Goal: Information Seeking & Learning: Learn about a topic

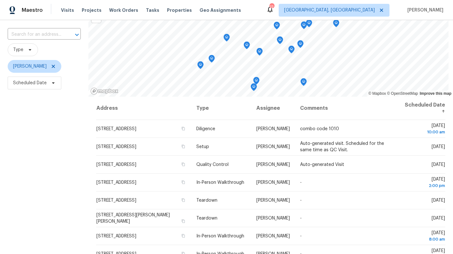
scroll to position [55, 0]
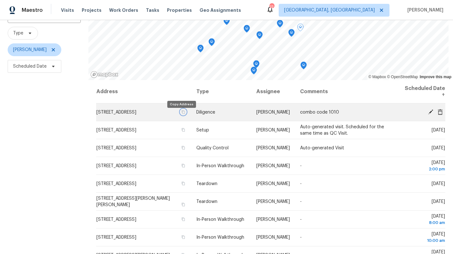
click at [182, 114] on icon "button" at bounding box center [183, 112] width 4 height 4
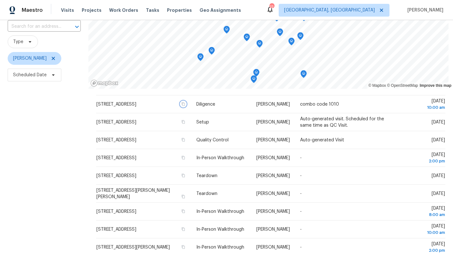
scroll to position [0, 0]
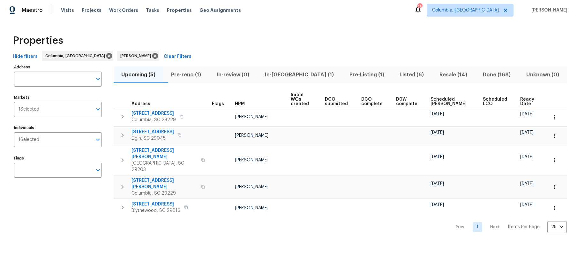
click at [194, 75] on span "Pre-reno (1)" at bounding box center [186, 74] width 38 height 9
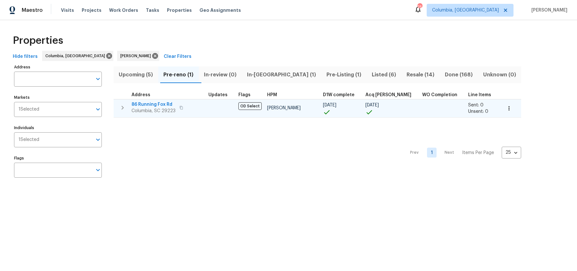
click at [154, 103] on span "86 Running Fox Rd" at bounding box center [153, 104] width 44 height 6
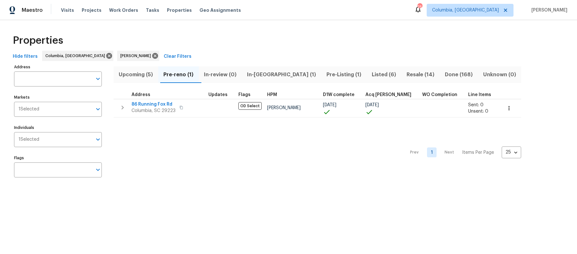
click at [266, 77] on span "In-reno (1)" at bounding box center [282, 74] width 72 height 9
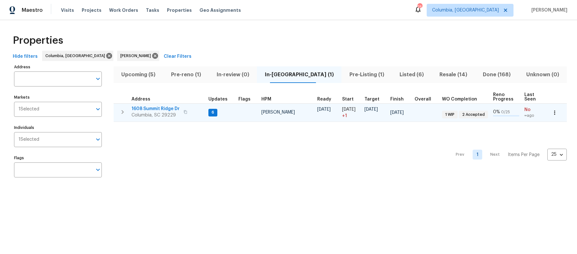
click at [162, 109] on span "1608 Summit Ridge Dr" at bounding box center [155, 109] width 48 height 6
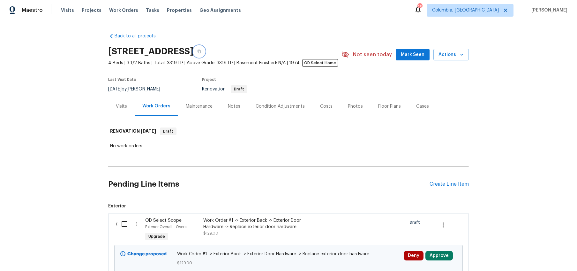
click at [201, 51] on icon "button" at bounding box center [199, 51] width 4 height 4
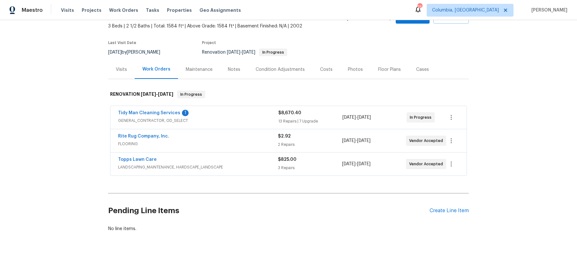
scroll to position [63, 0]
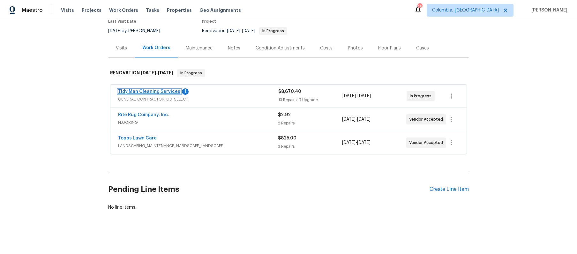
click at [164, 89] on link "Tidy Man Cleaning Services" at bounding box center [149, 91] width 62 height 4
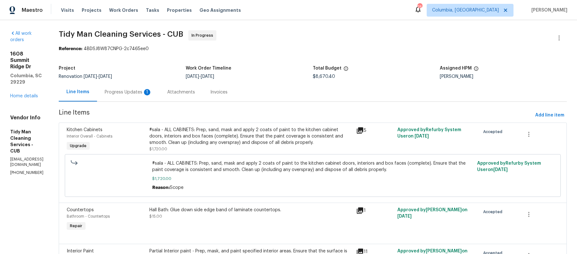
click at [160, 93] on div "Progress Updates 1" at bounding box center [128, 92] width 63 height 19
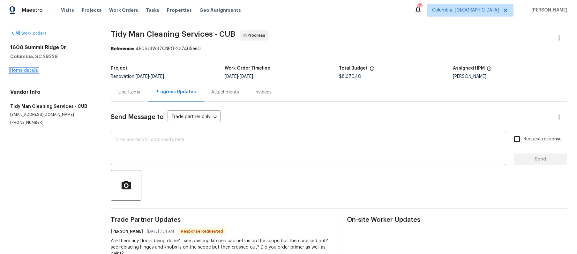
click at [19, 69] on link "Home details" at bounding box center [24, 70] width 28 height 4
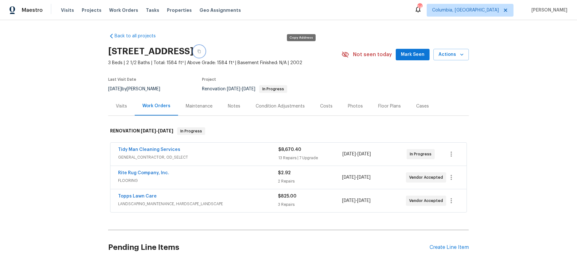
click at [201, 50] on icon "button" at bounding box center [199, 52] width 3 height 4
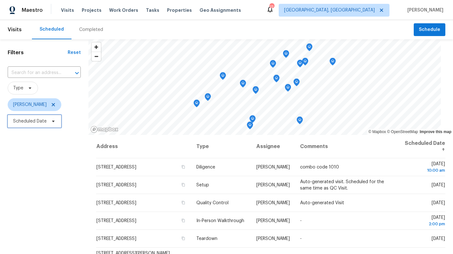
click at [49, 122] on span at bounding box center [52, 121] width 7 height 5
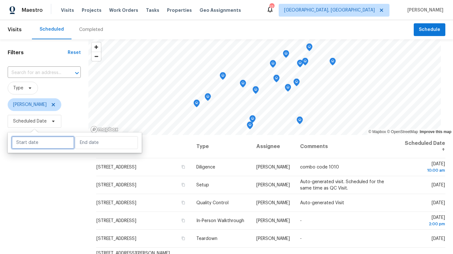
click at [45, 146] on input "text" at bounding box center [42, 142] width 63 height 13
select select "8"
select select "2025"
select select "9"
select select "2025"
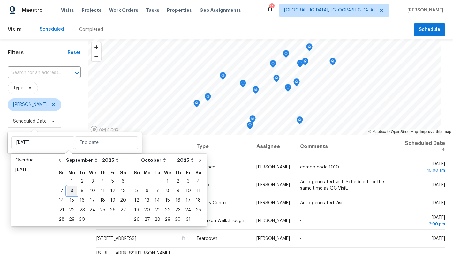
click at [70, 191] on div "8" at bounding box center [72, 190] width 10 height 9
type input "Mon, Sep 08"
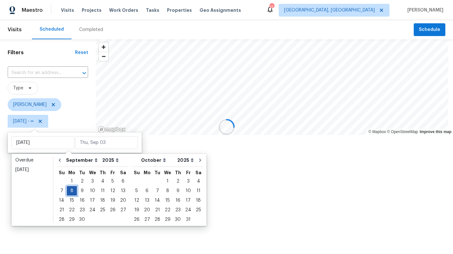
click at [70, 191] on div "8" at bounding box center [72, 190] width 10 height 9
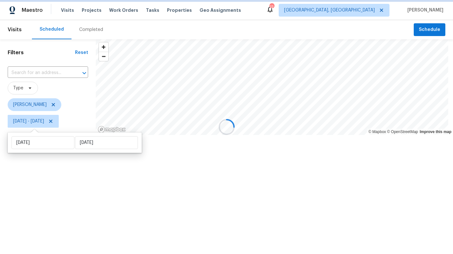
type input "Mon, Sep 08"
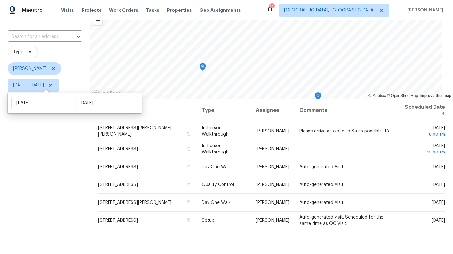
scroll to position [40, 0]
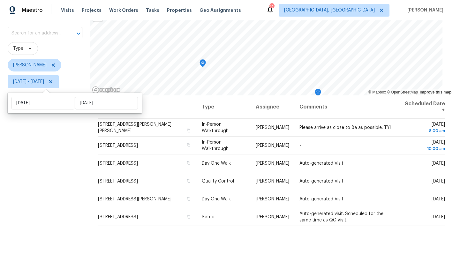
click at [64, 188] on div "Filters Reset ​ Type William Bynum Mon, Sep 08 - Mon, Sep 08" at bounding box center [45, 149] width 90 height 299
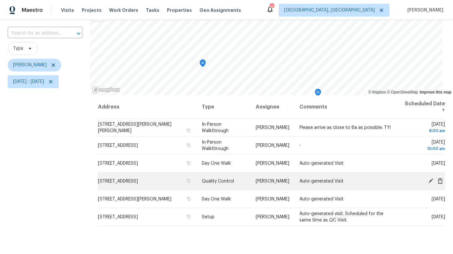
click at [428, 181] on icon at bounding box center [430, 180] width 5 height 5
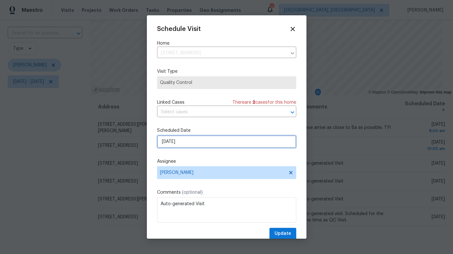
click at [167, 141] on input "9/8/2025" at bounding box center [226, 141] width 139 height 13
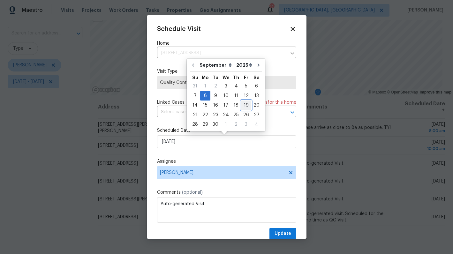
click at [243, 107] on div "19" at bounding box center [246, 105] width 10 height 9
type input "9/19/2025"
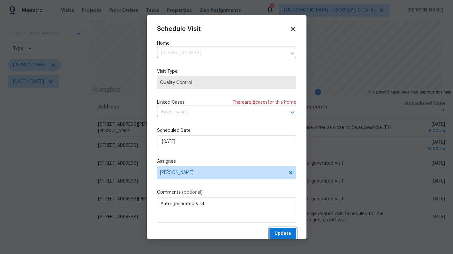
click at [274, 233] on span "Update" at bounding box center [282, 234] width 17 height 8
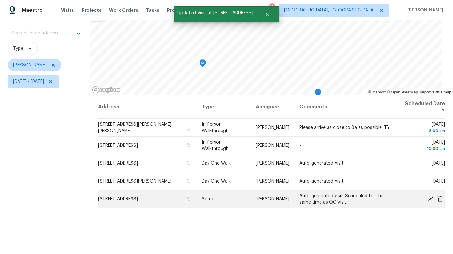
click at [428, 198] on icon at bounding box center [430, 198] width 5 height 5
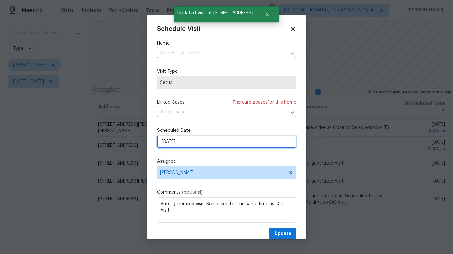
click at [169, 139] on input "9/8/2025" at bounding box center [226, 141] width 139 height 13
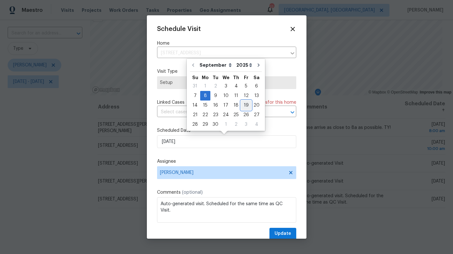
click at [247, 103] on div "19" at bounding box center [246, 105] width 10 height 9
type input "9/19/2025"
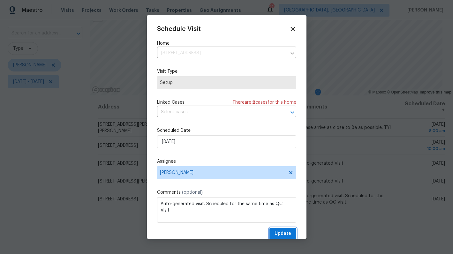
click at [275, 233] on span "Update" at bounding box center [282, 234] width 17 height 8
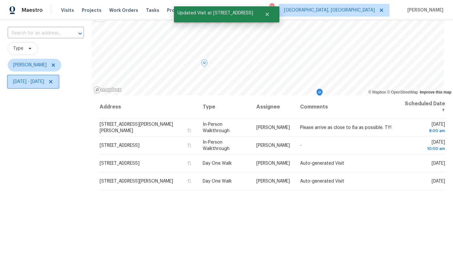
click at [41, 84] on span "Mon, Sep 08 - Mon, Sep 08" at bounding box center [28, 81] width 31 height 6
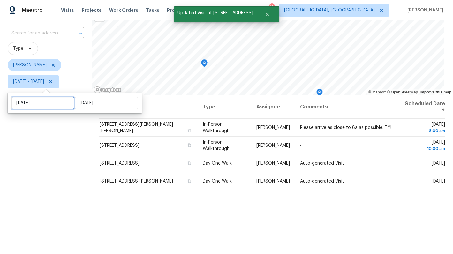
click at [44, 99] on input "Mon, Sep 08" at bounding box center [42, 103] width 63 height 13
select select "8"
select select "2025"
select select "9"
select select "2025"
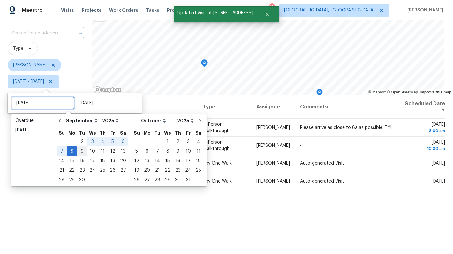
type input "Tue, Sep 09"
click at [79, 151] on div "9" at bounding box center [82, 151] width 10 height 9
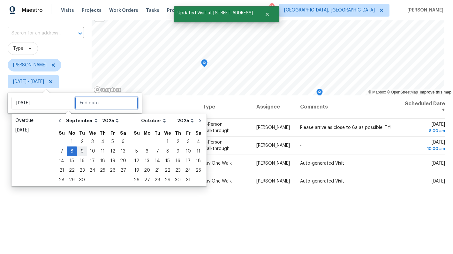
type input "Tue, Sep 09"
type input "Mon, Sep 08"
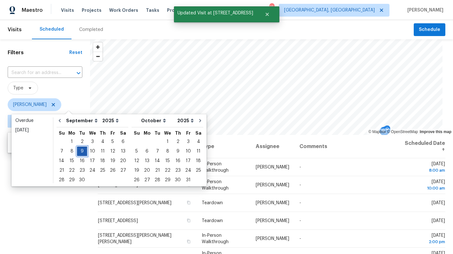
click at [79, 151] on div "9" at bounding box center [82, 151] width 10 height 9
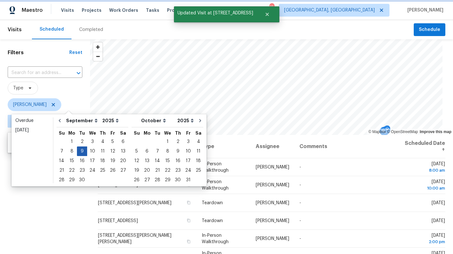
type input "Tue, Sep 09"
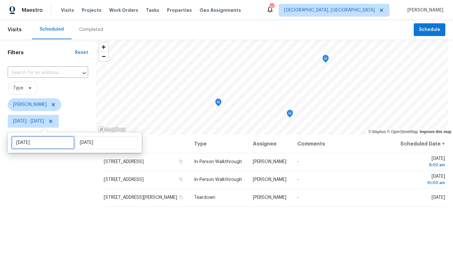
select select "8"
select select "2025"
select select "9"
select select "2025"
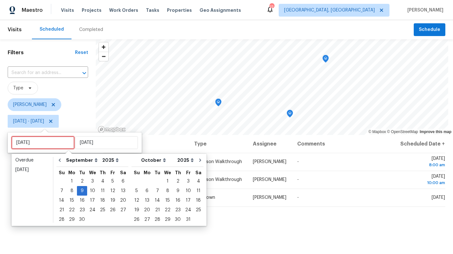
click at [32, 142] on input "Tue, Sep 09" at bounding box center [42, 142] width 63 height 13
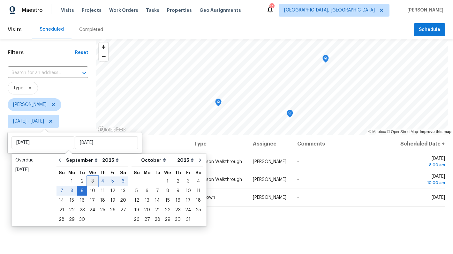
click at [93, 181] on div "3" at bounding box center [92, 181] width 11 height 9
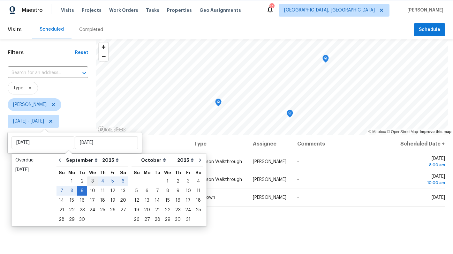
type input "[DATE]"
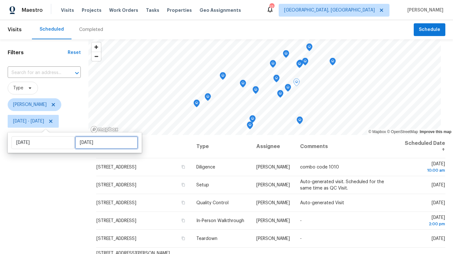
click at [98, 145] on input "Tue, Sep 09" at bounding box center [106, 142] width 63 height 13
select select "8"
select select "2025"
select select "9"
select select "2025"
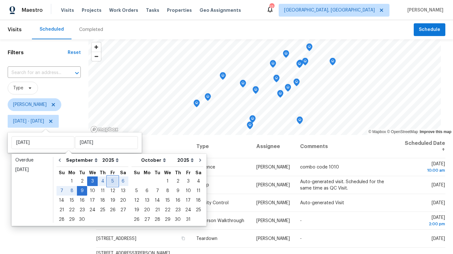
click at [113, 180] on div "5" at bounding box center [113, 181] width 10 height 9
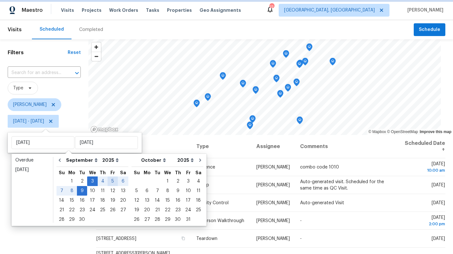
type input "Fri, Sep 05"
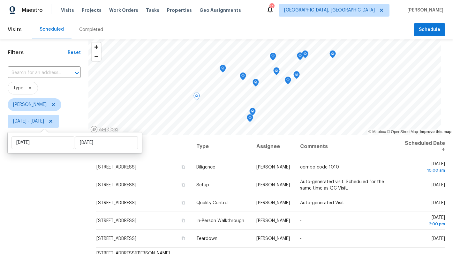
click at [56, 194] on div "Filters Reset ​ Type William Bynum Wed, Sep 03 - Fri, Sep 05" at bounding box center [44, 188] width 88 height 299
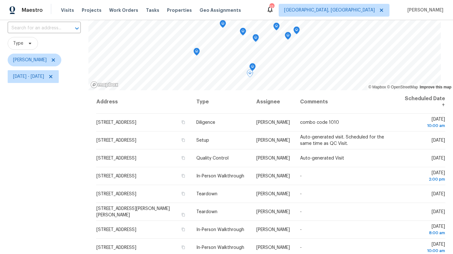
scroll to position [9, 0]
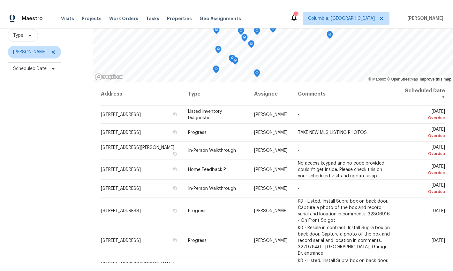
scroll to position [65, 0]
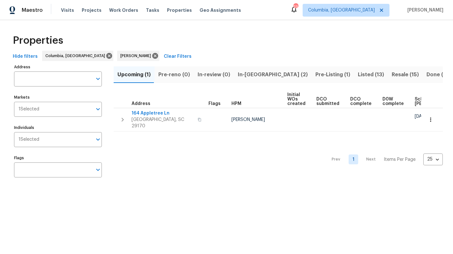
click at [249, 74] on span "In-[GEOGRAPHIC_DATA] (2)" at bounding box center [273, 74] width 70 height 9
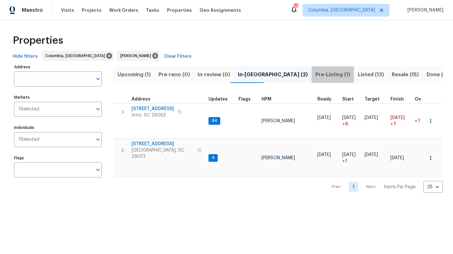
click at [315, 73] on span "Pre-Listing (1)" at bounding box center [332, 74] width 35 height 9
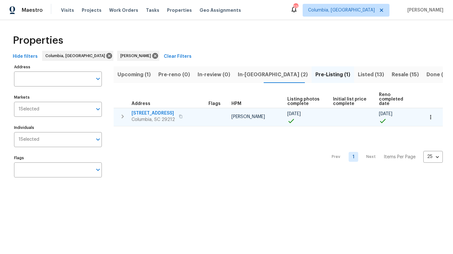
click at [161, 112] on span "217 Woodwinds Dr" at bounding box center [152, 113] width 43 height 6
click at [162, 114] on span "217 Woodwinds Dr" at bounding box center [152, 113] width 43 height 6
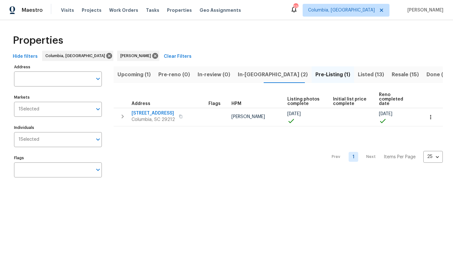
click at [241, 76] on span "In-reno (2)" at bounding box center [273, 74] width 70 height 9
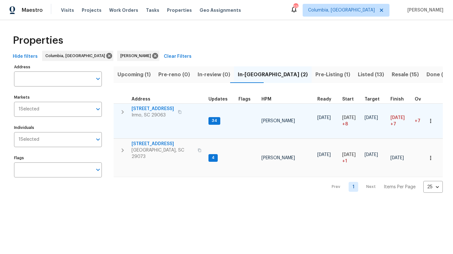
click at [143, 110] on span "105 Kenton Ct" at bounding box center [152, 109] width 42 height 6
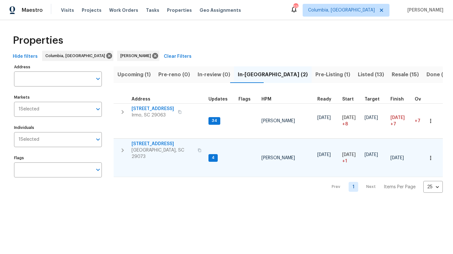
click at [154, 142] on span "105 Tea Olive Ave" at bounding box center [162, 144] width 62 height 6
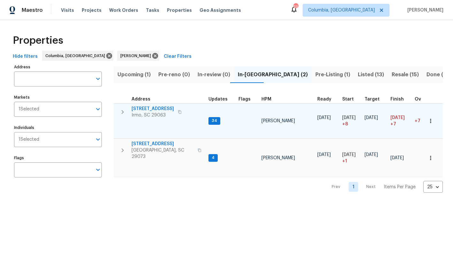
click at [148, 110] on span "105 Kenton Ct" at bounding box center [152, 109] width 42 height 6
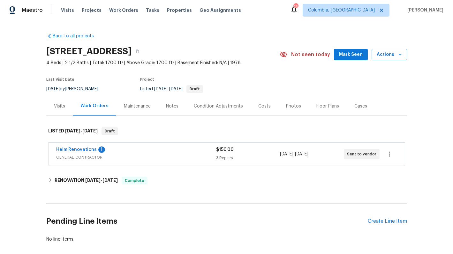
click at [180, 158] on span "GENERAL_CONTRACTOR" at bounding box center [136, 157] width 160 height 6
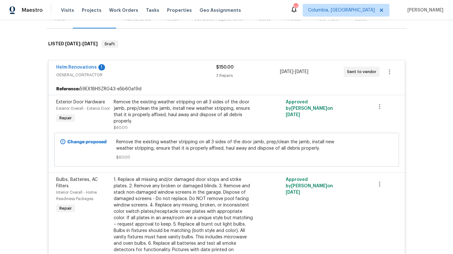
scroll to position [115, 0]
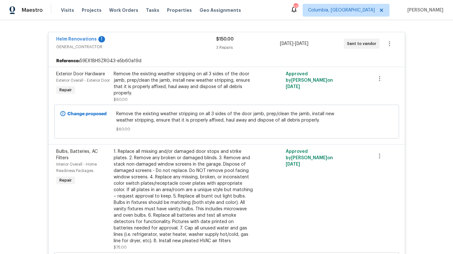
click at [176, 33] on div "Helm Renovations 1 GENERAL_CONTRACTOR $150.00 3 Repairs [DATE] - [DATE] Sent to…" at bounding box center [227, 43] width 356 height 23
click at [172, 43] on div "Helm Renovations 1 GENERAL_CONTRACTOR" at bounding box center [136, 43] width 160 height 14
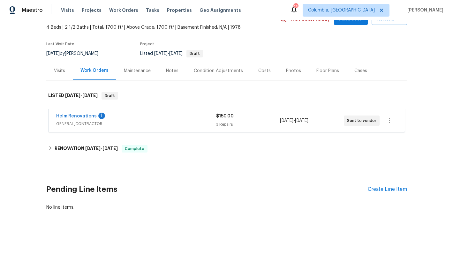
scroll to position [37, 0]
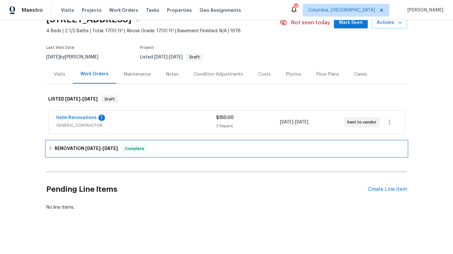
click at [94, 145] on h6 "RENOVATION 6/30/25 - 8/28/25" at bounding box center [86, 149] width 63 height 8
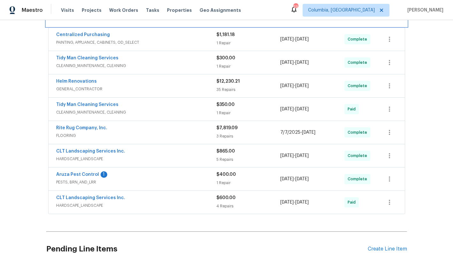
scroll to position [165, 0]
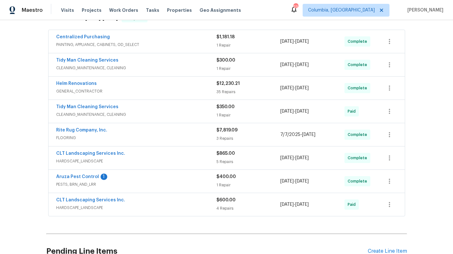
click at [155, 201] on div "CLT Landscaping Services Inc." at bounding box center [136, 201] width 160 height 8
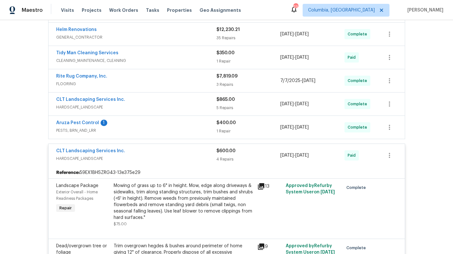
scroll to position [181, 0]
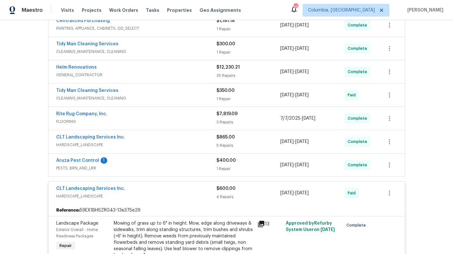
click at [136, 186] on div "CLT Landscaping Services Inc." at bounding box center [136, 189] width 160 height 8
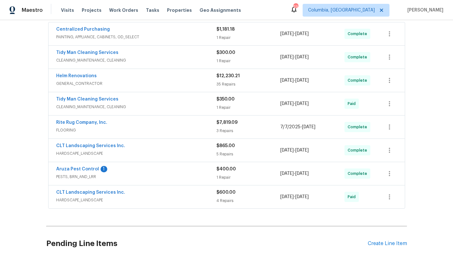
scroll to position [173, 0]
click at [139, 147] on div "CLT Landscaping Services Inc." at bounding box center [136, 146] width 160 height 8
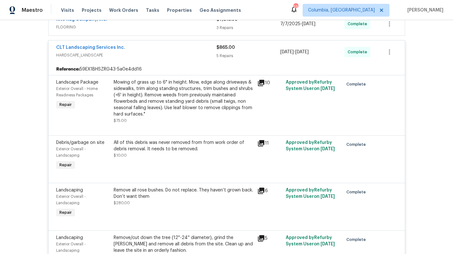
scroll to position [214, 0]
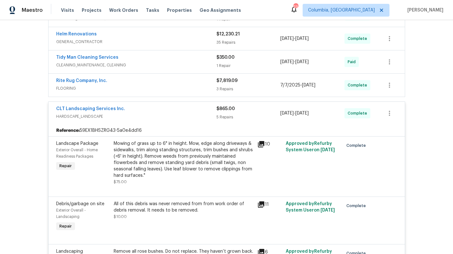
click at [152, 114] on span "HARDSCAPE_LANDSCAPE" at bounding box center [136, 116] width 160 height 6
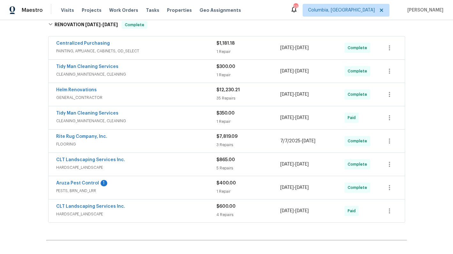
scroll to position [104, 0]
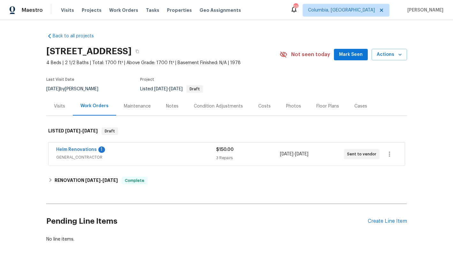
click at [286, 104] on div "Photos" at bounding box center [293, 106] width 15 height 6
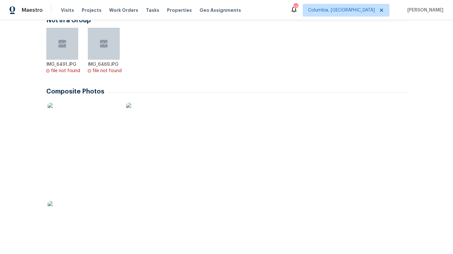
scroll to position [151, 0]
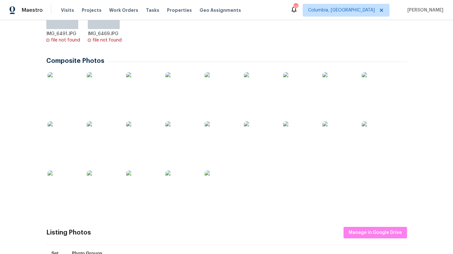
click at [61, 95] on img at bounding box center [64, 88] width 32 height 32
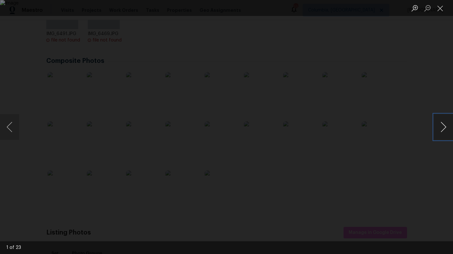
click at [446, 129] on button "Next image" at bounding box center [443, 127] width 19 height 26
click at [445, 129] on button "Next image" at bounding box center [443, 127] width 19 height 26
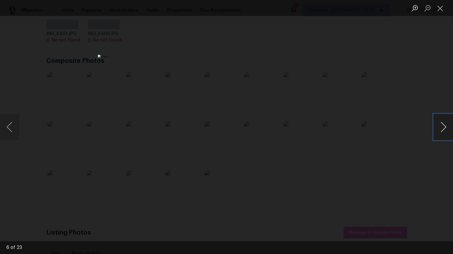
click at [445, 129] on button "Next image" at bounding box center [443, 127] width 19 height 26
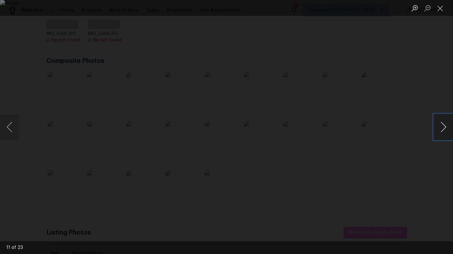
click at [445, 129] on button "Next image" at bounding box center [443, 127] width 19 height 26
click at [3, 125] on button "Previous image" at bounding box center [9, 127] width 19 height 26
click at [444, 126] on button "Next image" at bounding box center [443, 127] width 19 height 26
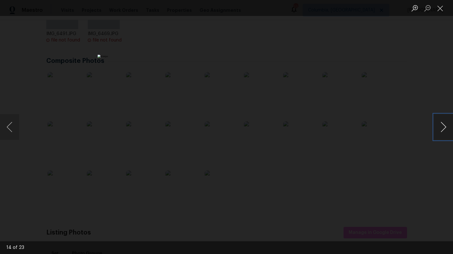
click at [444, 126] on button "Next image" at bounding box center [443, 127] width 19 height 26
click at [445, 122] on button "Next image" at bounding box center [443, 127] width 19 height 26
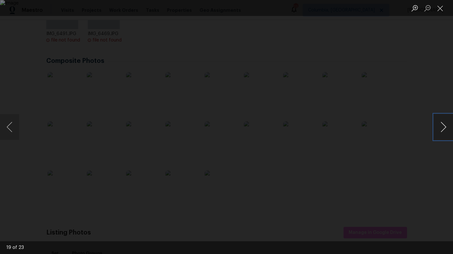
click at [445, 122] on button "Next image" at bounding box center [443, 127] width 19 height 26
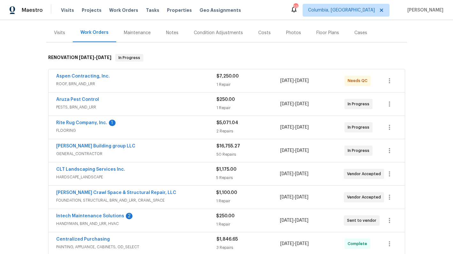
scroll to position [104, 0]
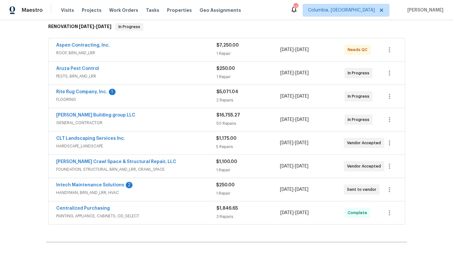
click at [129, 141] on div "CLT Landscaping Services Inc." at bounding box center [136, 139] width 160 height 8
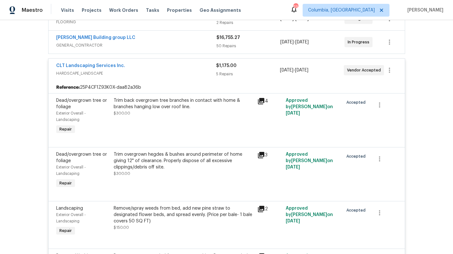
scroll to position [186, 0]
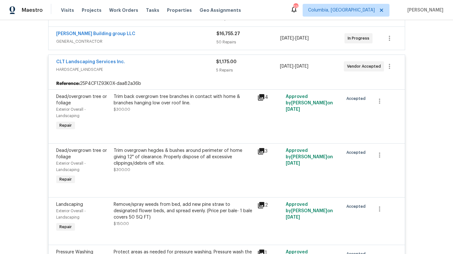
click at [143, 102] on div "Trim back overgrown tree branches in contact with home & branches hanging low o…" at bounding box center [184, 99] width 140 height 13
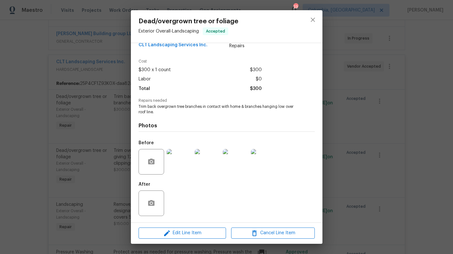
scroll to position [4, 0]
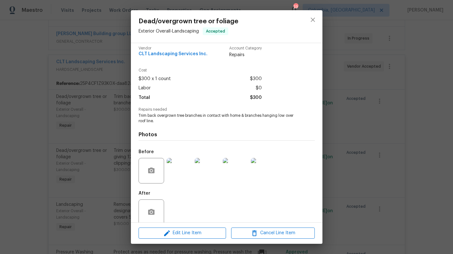
click at [392, 152] on div "Dead/overgrown tree or foliage Exterior Overall - Landscaping Accepted Vendor C…" at bounding box center [226, 127] width 453 height 254
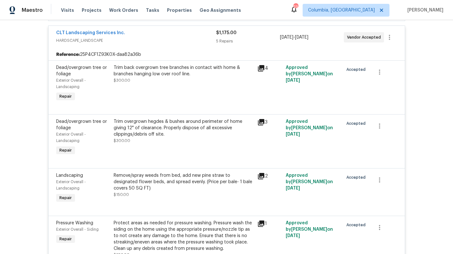
scroll to position [211, 0]
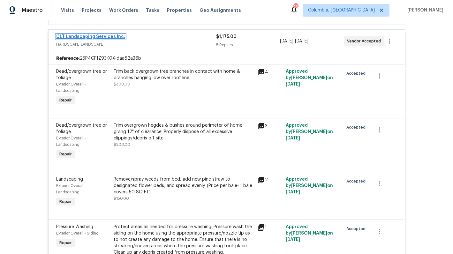
click at [108, 38] on link "CLT Landscaping Services Inc." at bounding box center [90, 36] width 69 height 4
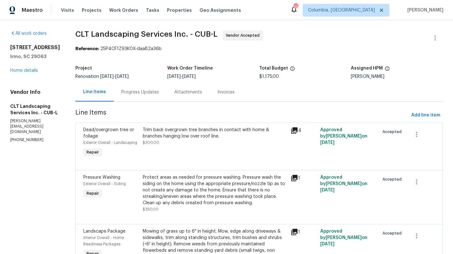
click at [145, 87] on div "Progress Updates" at bounding box center [140, 92] width 53 height 19
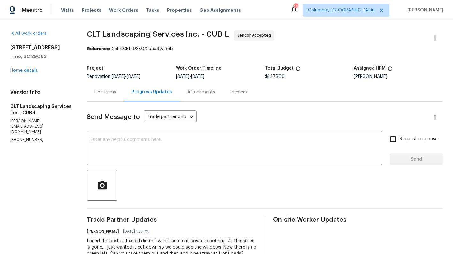
click at [94, 93] on div "Line Items" at bounding box center [105, 92] width 37 height 19
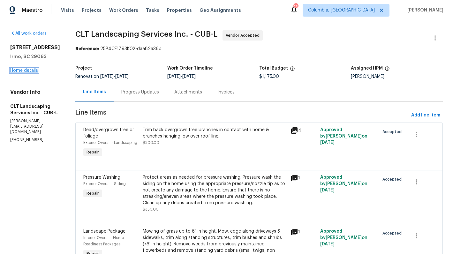
click at [27, 72] on link "Home details" at bounding box center [24, 70] width 28 height 4
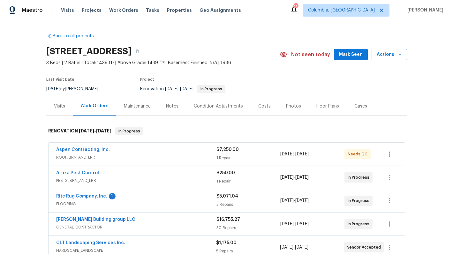
click at [177, 110] on div "Notes" at bounding box center [172, 106] width 28 height 19
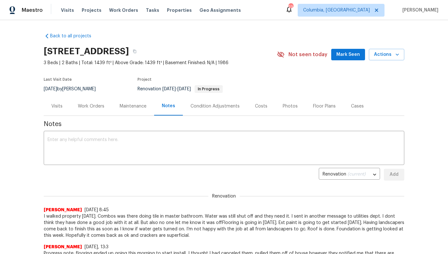
click at [85, 105] on div "Work Orders" at bounding box center [91, 106] width 26 height 6
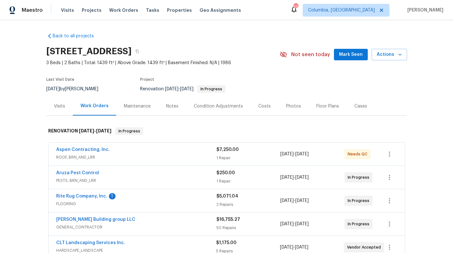
scroll to position [103, 0]
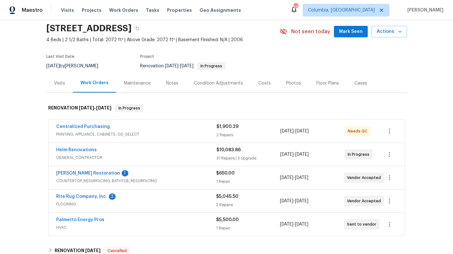
scroll to position [51, 0]
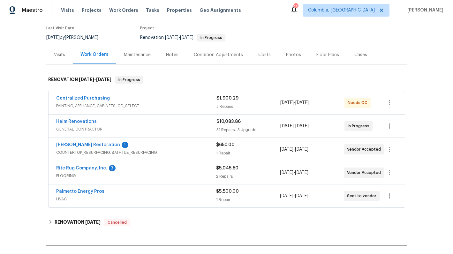
click at [175, 55] on div "Notes" at bounding box center [172, 54] width 28 height 19
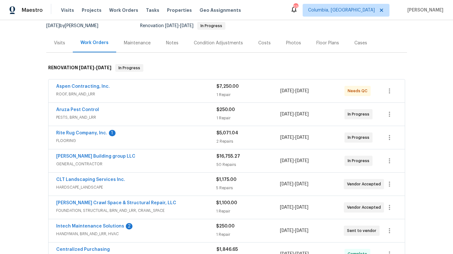
scroll to position [104, 0]
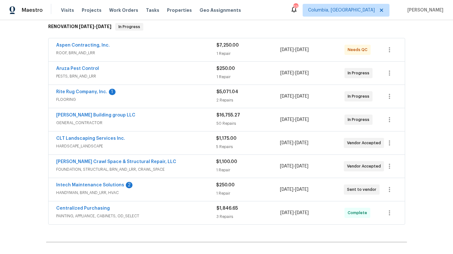
click at [118, 118] on div "[PERSON_NAME] Building group LLC" at bounding box center [136, 116] width 160 height 8
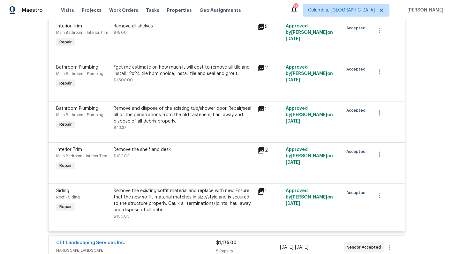
scroll to position [2402, 0]
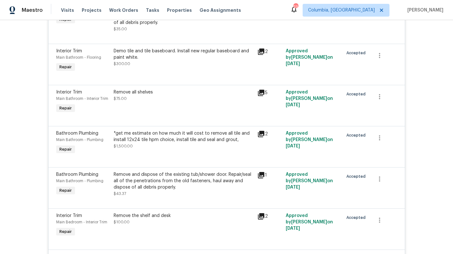
click at [187, 130] on div "*get me estimate on how much it will cost to remove all tile and install 12x24 …" at bounding box center [184, 136] width 140 height 13
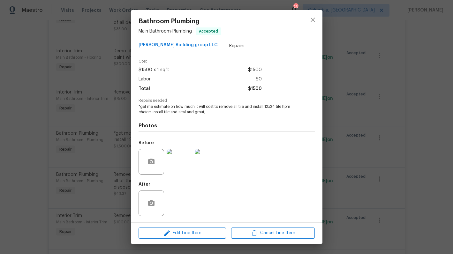
scroll to position [4, 0]
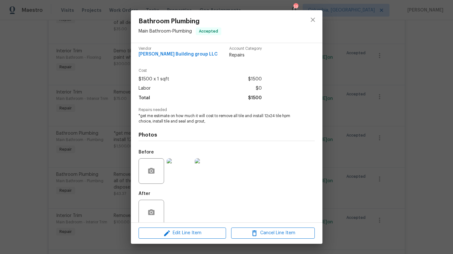
click at [184, 178] on img at bounding box center [180, 171] width 26 height 26
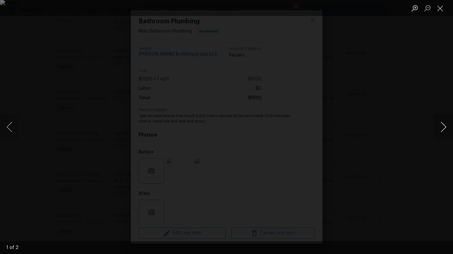
click at [440, 129] on button "Next image" at bounding box center [443, 127] width 19 height 26
click at [7, 128] on button "Previous image" at bounding box center [9, 127] width 19 height 26
click at [26, 167] on div "Lightbox" at bounding box center [226, 127] width 453 height 254
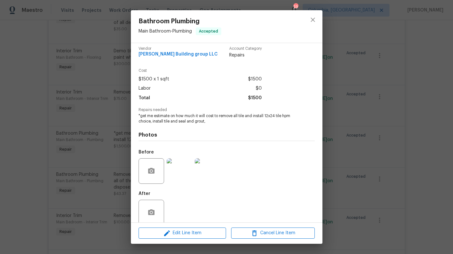
click at [101, 101] on div "Bathroom Plumbing Main Bathroom - Plumbing Accepted Vendor Cobos Building group…" at bounding box center [226, 127] width 453 height 254
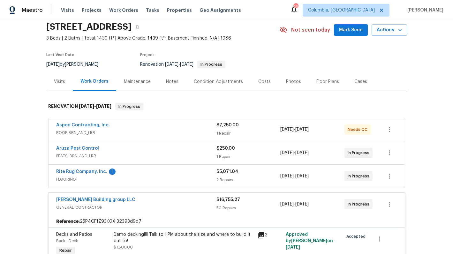
scroll to position [18, 0]
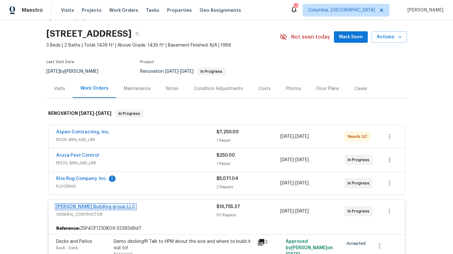
click at [91, 205] on link "Cobos Building group LLC" at bounding box center [95, 207] width 79 height 4
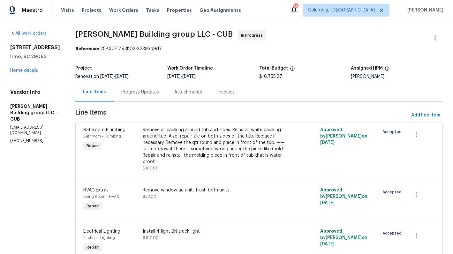
click at [139, 92] on div "Progress Updates" at bounding box center [140, 92] width 38 height 6
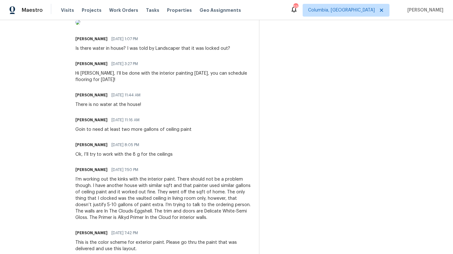
scroll to position [346, 0]
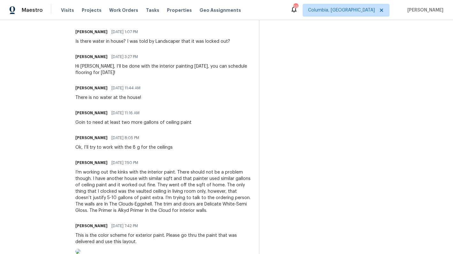
click at [80, 18] on img at bounding box center [77, 15] width 5 height 5
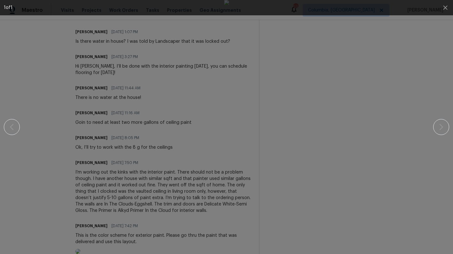
click at [224, 81] on img at bounding box center [226, 127] width 5 height 254
click at [25, 68] on div at bounding box center [226, 127] width 445 height 254
click at [444, 8] on icon "button" at bounding box center [445, 8] width 8 height 8
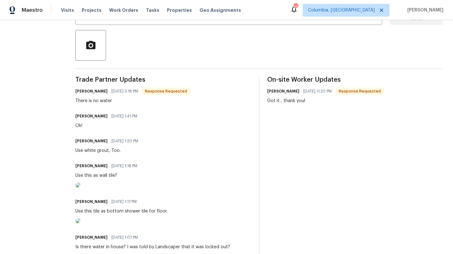
scroll to position [121, 0]
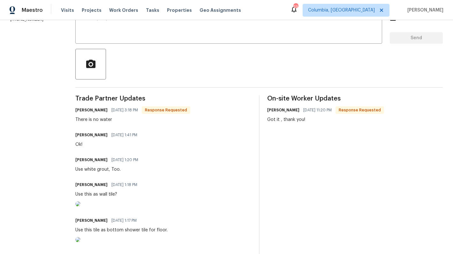
click at [80, 206] on img at bounding box center [77, 203] width 5 height 5
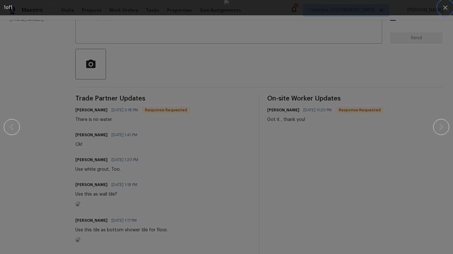
click at [444, 8] on icon "button" at bounding box center [445, 8] width 8 height 8
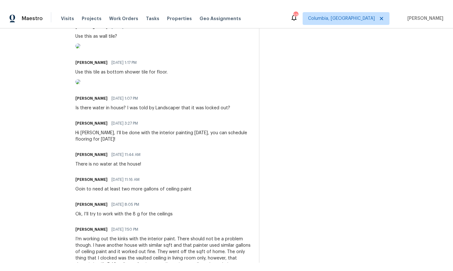
scroll to position [342, 0]
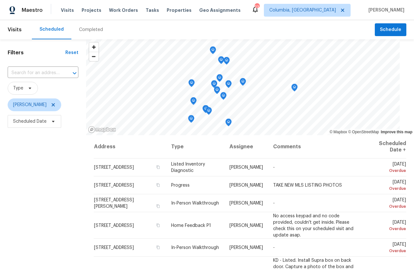
click at [95, 32] on div "Completed" at bounding box center [91, 29] width 24 height 6
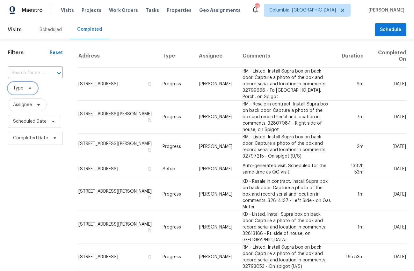
click at [28, 87] on icon at bounding box center [29, 88] width 5 height 5
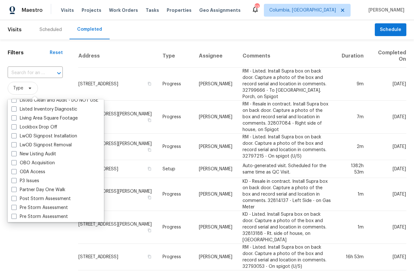
scroll to position [320, 0]
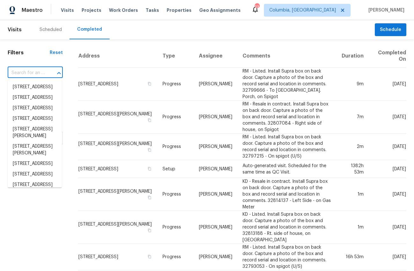
click at [41, 71] on input "text" at bounding box center [26, 73] width 37 height 10
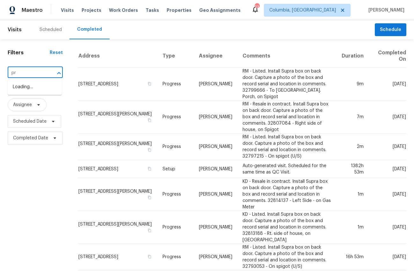
type input "p"
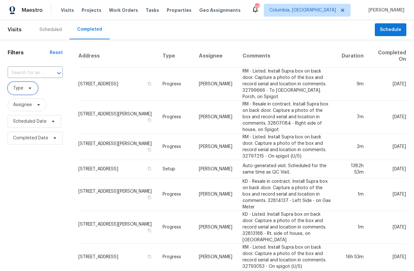
click at [19, 89] on span "Type" at bounding box center [18, 88] width 10 height 6
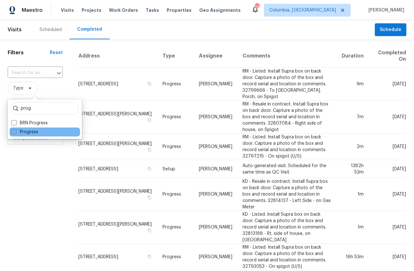
type input "prog"
click at [21, 130] on label "Progress" at bounding box center [24, 132] width 27 height 6
click at [16, 130] on input "Progress" at bounding box center [13, 131] width 4 height 4
checkbox input "true"
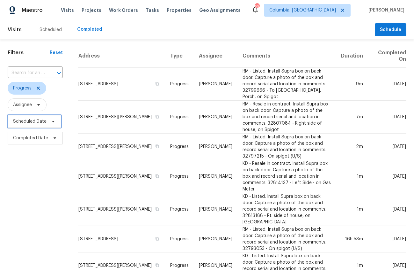
click at [39, 122] on span "Scheduled Date" at bounding box center [30, 121] width 34 height 6
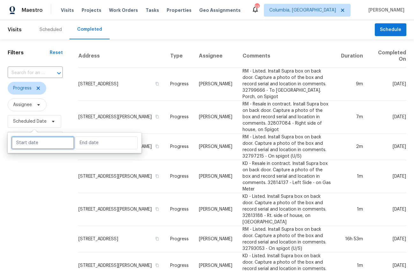
click at [40, 141] on input "text" at bounding box center [42, 142] width 63 height 13
select select "8"
select select "2025"
select select "9"
select select "2025"
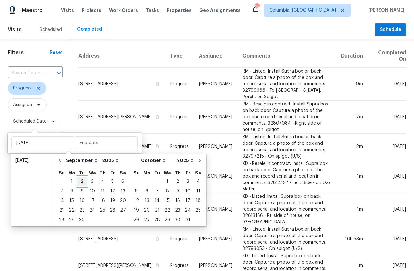
click at [84, 182] on div "2" at bounding box center [82, 181] width 10 height 9
type input "Tue, Sep 02"
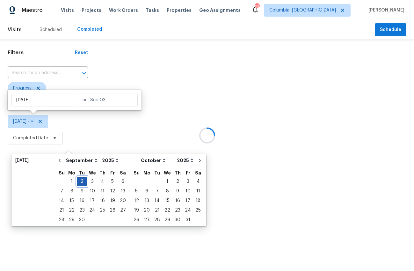
click at [84, 182] on div "2" at bounding box center [82, 181] width 10 height 9
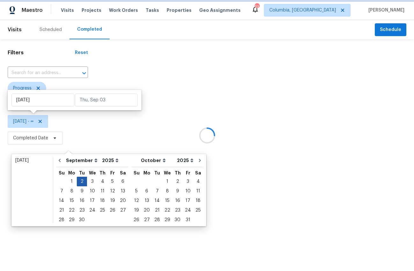
type input "Tue, Sep 02"
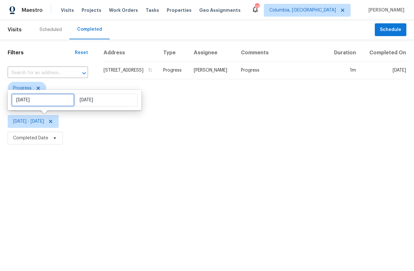
click at [52, 99] on input "Tue, Sep 02" at bounding box center [42, 99] width 63 height 13
select select "8"
select select "2025"
select select "9"
select select "2025"
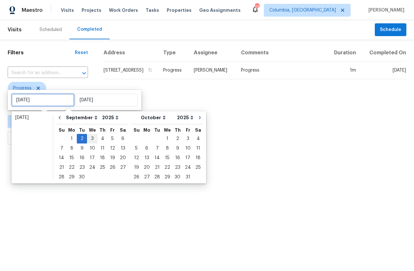
type input "Wed, Sep 03"
click at [91, 138] on div "3" at bounding box center [92, 138] width 11 height 9
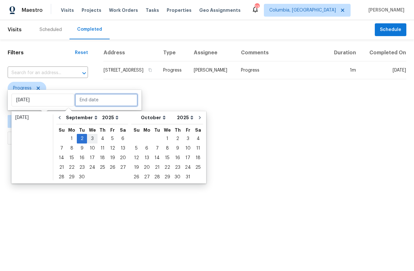
type input "Wed, Sep 03"
type input "Tue, Sep 02"
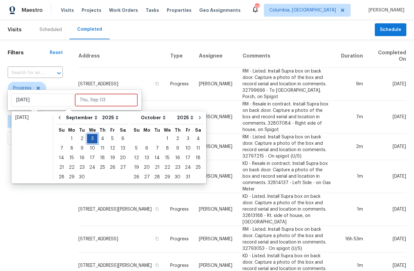
click at [91, 138] on div "3" at bounding box center [92, 138] width 11 height 9
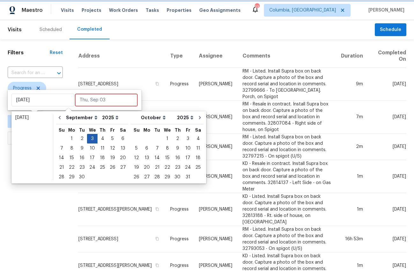
type input "Wed, Sep 03"
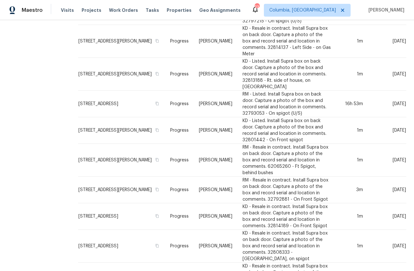
scroll to position [136, 0]
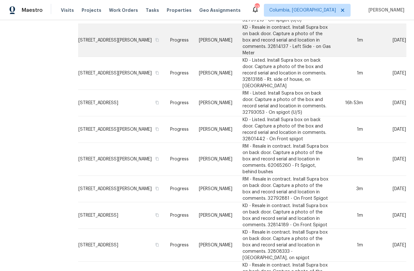
click at [117, 42] on td "61 Calibogue Ct, Chapin, SC 29036" at bounding box center [121, 40] width 87 height 33
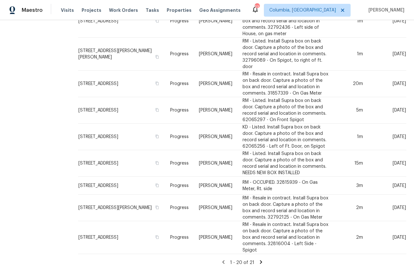
scroll to position [455, 0]
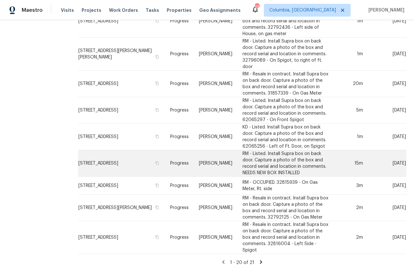
click at [129, 150] on td "105 Beaver Dam Rd, Columbia, SC 29223" at bounding box center [121, 163] width 87 height 26
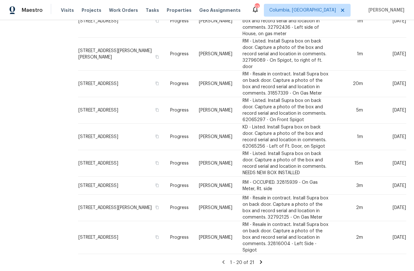
click at [263, 260] on icon at bounding box center [261, 262] width 2 height 4
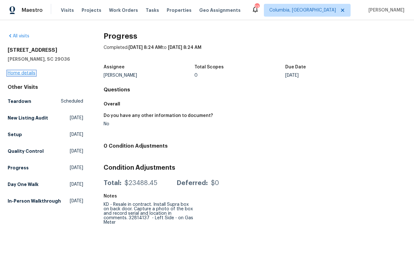
click at [32, 74] on link "Home details" at bounding box center [22, 73] width 28 height 4
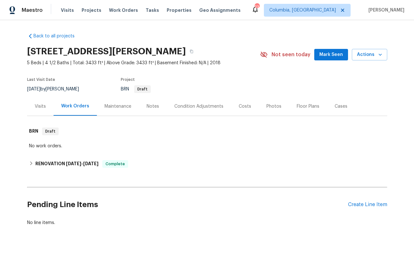
click at [40, 98] on div "Visits" at bounding box center [40, 106] width 26 height 19
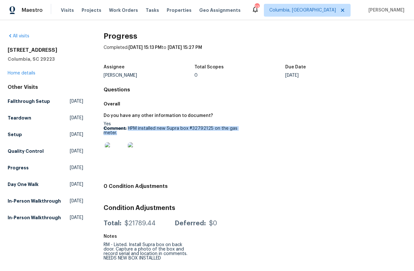
drag, startPoint x: 128, startPoint y: 128, endPoint x: 131, endPoint y: 131, distance: 5.0
click at [131, 131] on p "Comment: HPM installed new Supra box #32792125 on the gas meter." at bounding box center [177, 130] width 146 height 9
copy p "HPM installed new Supra box #32792125 on the gas meter."
click at [138, 153] on img at bounding box center [138, 152] width 20 height 20
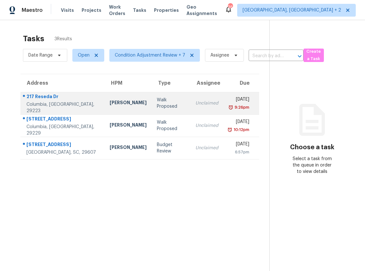
click at [152, 102] on td "Walk Proposed" at bounding box center [171, 103] width 39 height 22
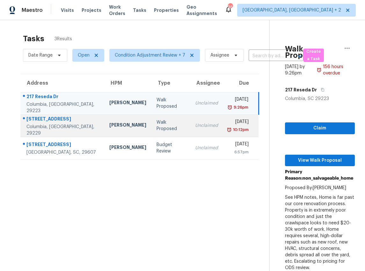
click at [152, 132] on td "Walk Proposed" at bounding box center [171, 125] width 39 height 22
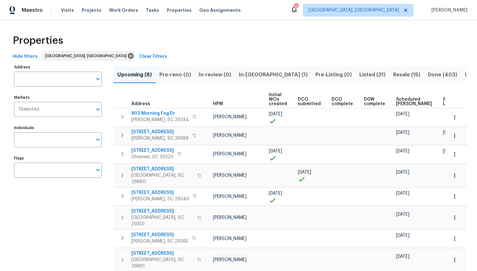
scroll to position [0, 57]
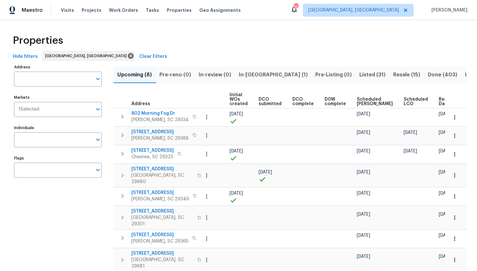
click at [439, 101] on span "Ready Date" at bounding box center [446, 101] width 14 height 9
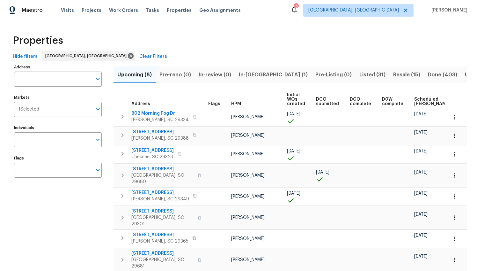
click at [360, 74] on span "Listed (31)" at bounding box center [373, 74] width 26 height 9
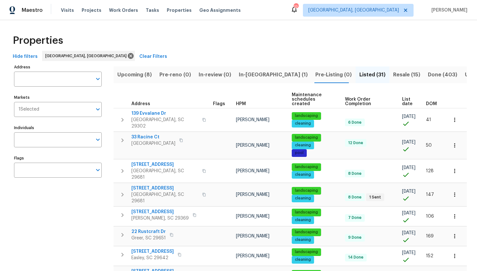
click at [429, 101] on span "DOM" at bounding box center [431, 103] width 11 height 4
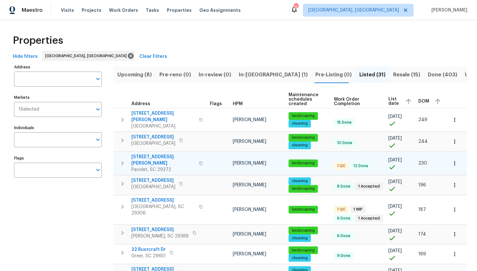
click at [162, 153] on span "[STREET_ADDRESS][PERSON_NAME]" at bounding box center [163, 159] width 64 height 13
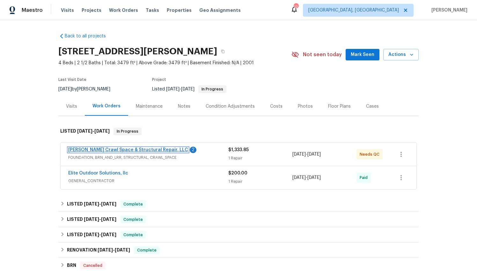
click at [157, 149] on link "[PERSON_NAME] Crawl Space & Structural Repair, LLC" at bounding box center [128, 149] width 120 height 4
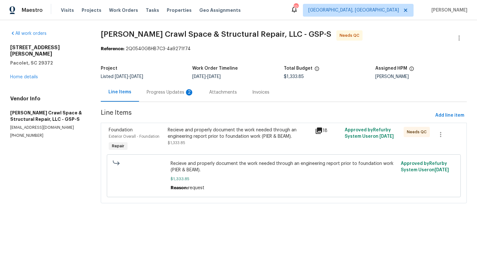
click at [171, 97] on div "Progress Updates 2" at bounding box center [170, 92] width 63 height 19
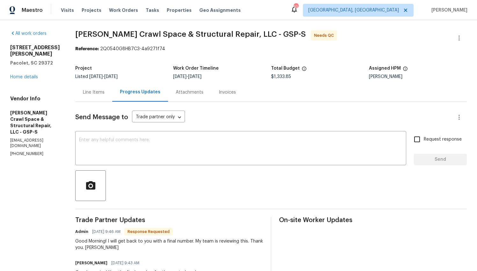
click at [100, 96] on div "Line Items" at bounding box center [93, 92] width 37 height 19
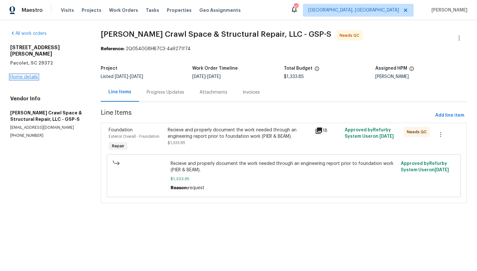
click at [17, 75] on link "Home details" at bounding box center [24, 77] width 28 height 4
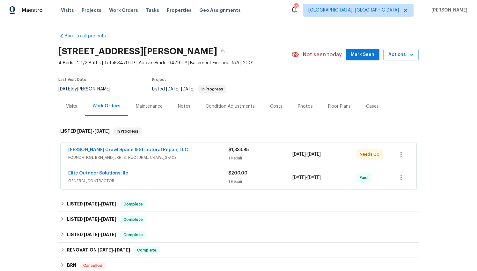
click at [179, 176] on div "Elite Outdoor Solutions, llc" at bounding box center [148, 174] width 160 height 8
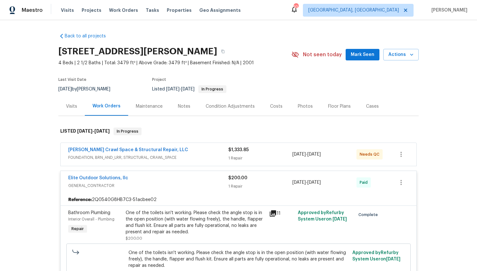
click at [178, 178] on div "Elite Outdoor Solutions, llc" at bounding box center [148, 179] width 160 height 8
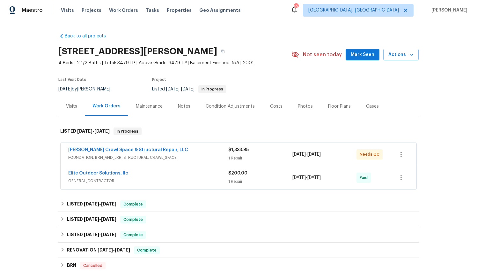
scroll to position [16, 0]
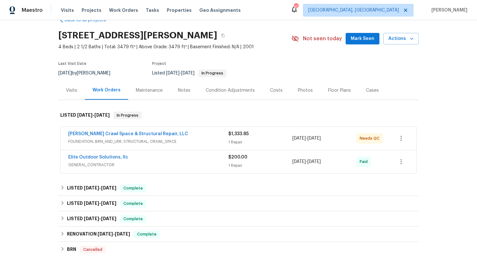
click at [270, 89] on div "Costs" at bounding box center [276, 90] width 12 height 6
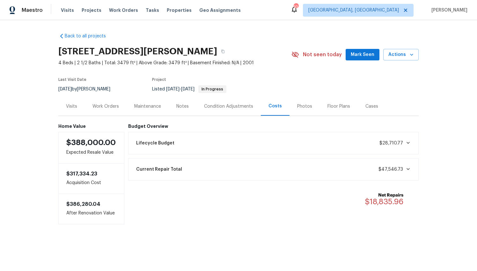
click at [94, 106] on div "Work Orders" at bounding box center [106, 106] width 26 height 6
